Goal: Information Seeking & Learning: Learn about a topic

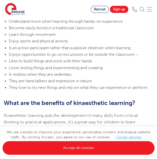
scroll to position [294, 0]
click at [55, 77] on span "Is restless when they are sedentary" at bounding box center [40, 74] width 63 height 5
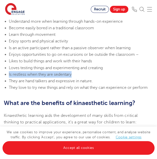
click at [55, 77] on span "Is restless when they are sedentary" at bounding box center [40, 74] width 63 height 5
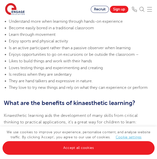
click at [61, 83] on span "They are hand talkers and expressive in nature." at bounding box center [51, 81] width 84 height 5
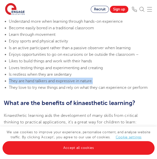
click at [61, 83] on span "They are hand talkers and expressive in nature." at bounding box center [51, 81] width 84 height 5
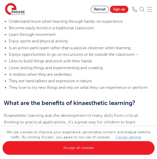
click at [61, 90] on span "They love to try new things and rely on what they can experience or perform" at bounding box center [78, 87] width 139 height 5
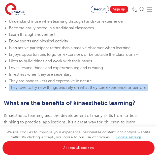
click at [61, 90] on span "They love to try new things and rely on what they can experience or perform" at bounding box center [78, 87] width 139 height 5
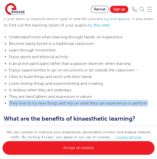
scroll to position [278, 0]
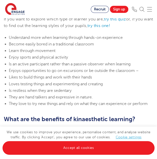
click at [104, 66] on span "Is an active participant rather than a passive observer when learning" at bounding box center [70, 64] width 122 height 5
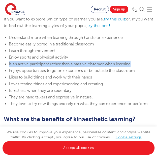
click at [104, 66] on span "Is an active participant rather than a passive observer when learning" at bounding box center [70, 64] width 122 height 5
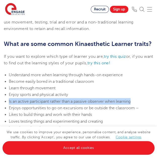
scroll to position [241, 0]
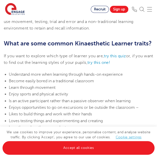
click at [82, 84] on li "Become easily bored in a traditional classroom" at bounding box center [81, 81] width 144 height 7
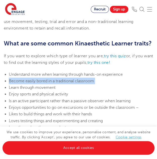
click at [82, 84] on li "Become easily bored in a traditional classroom" at bounding box center [81, 81] width 144 height 7
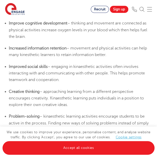
scroll to position [387, 0]
